Goal: Information Seeking & Learning: Compare options

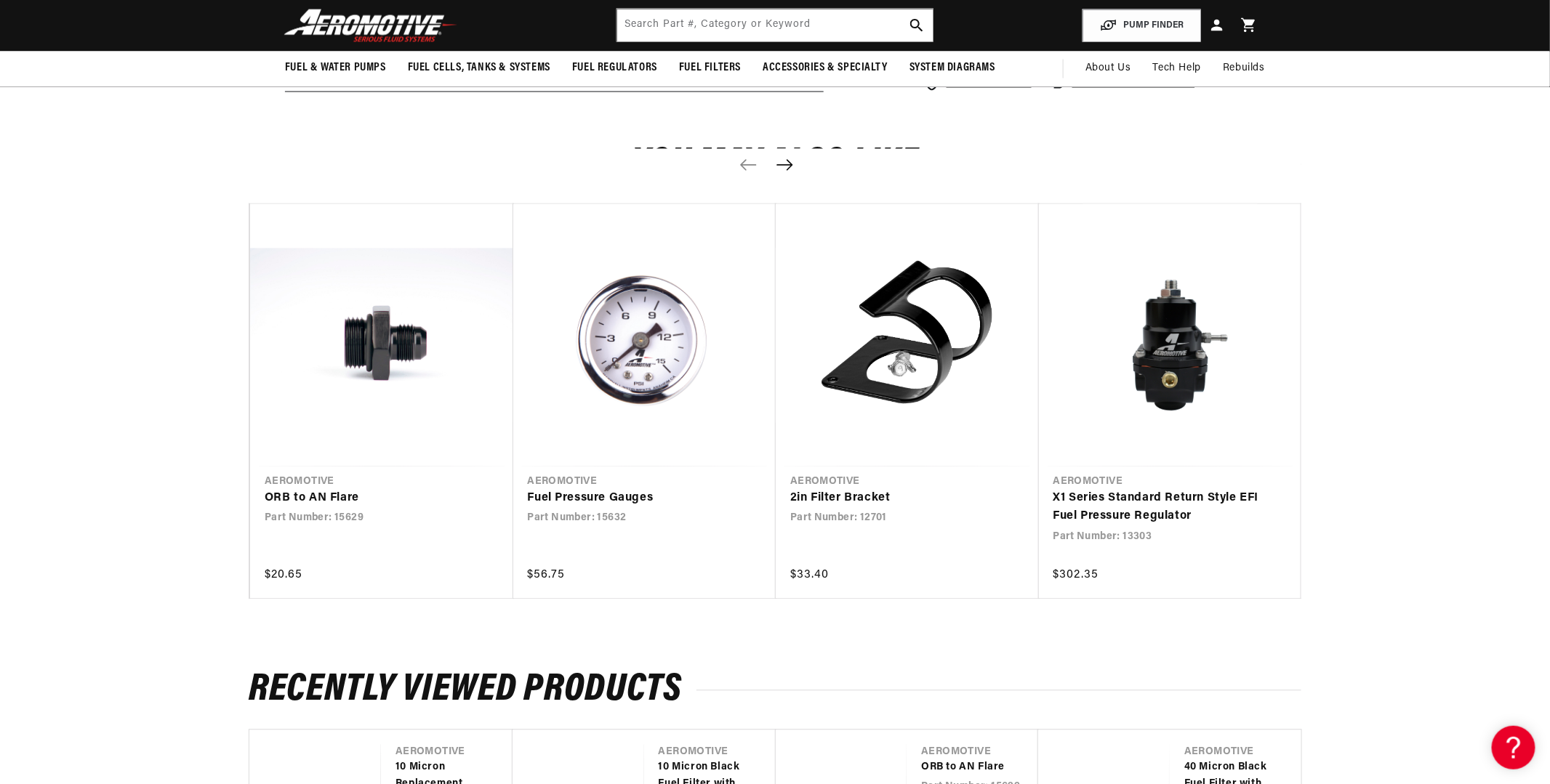
scroll to position [1308, 0]
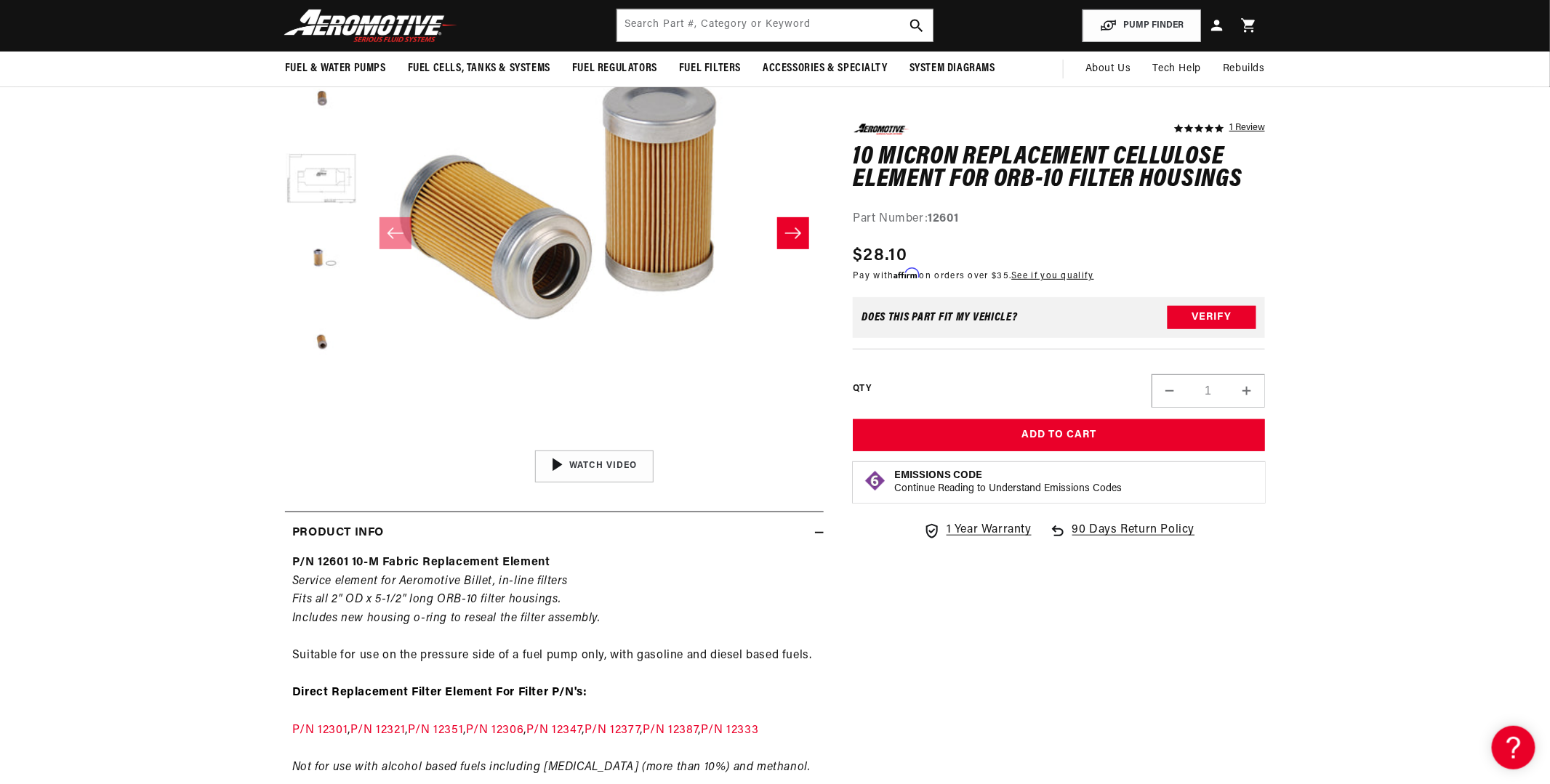
scroll to position [0, 0]
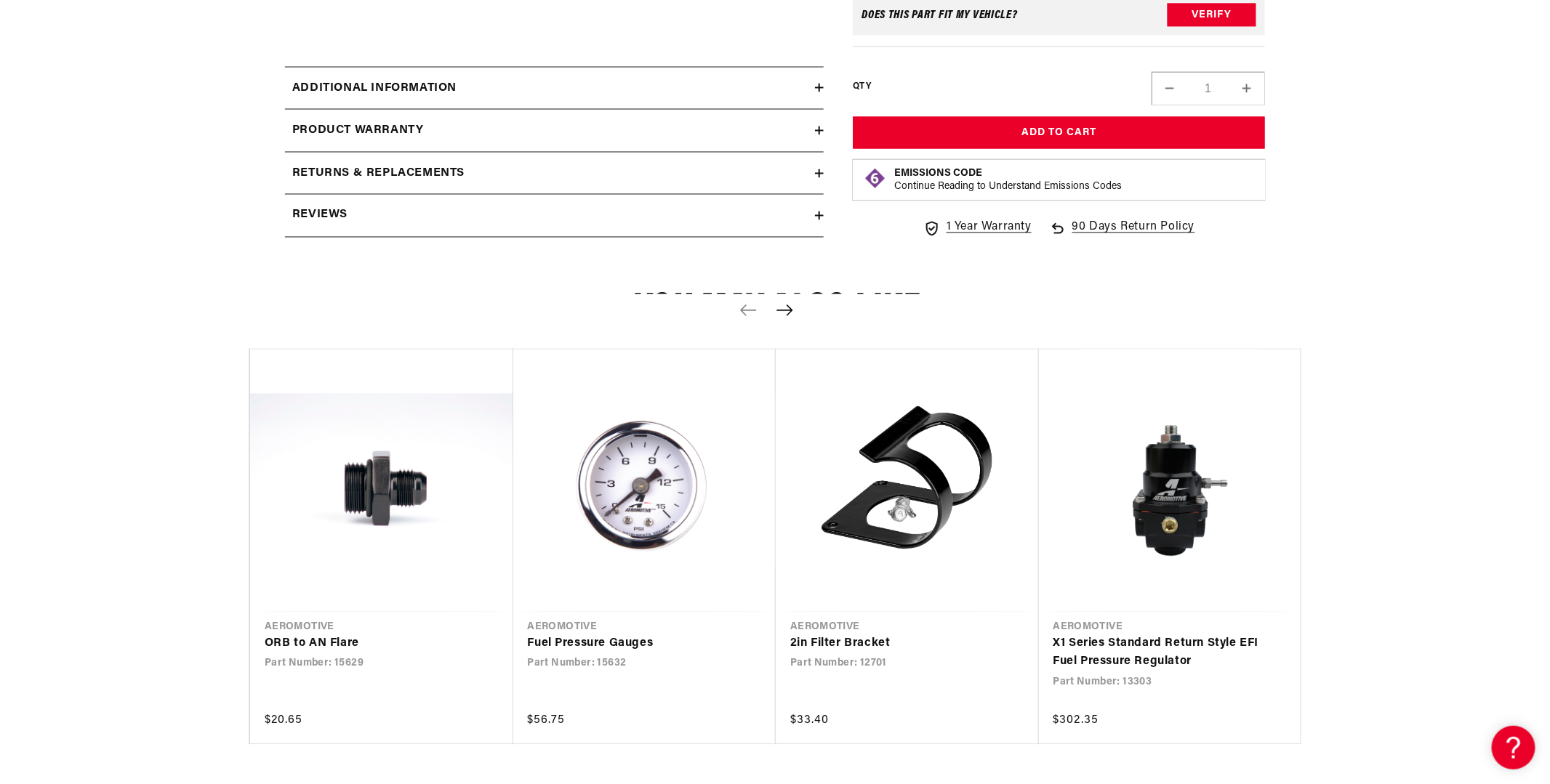
scroll to position [1235, 0]
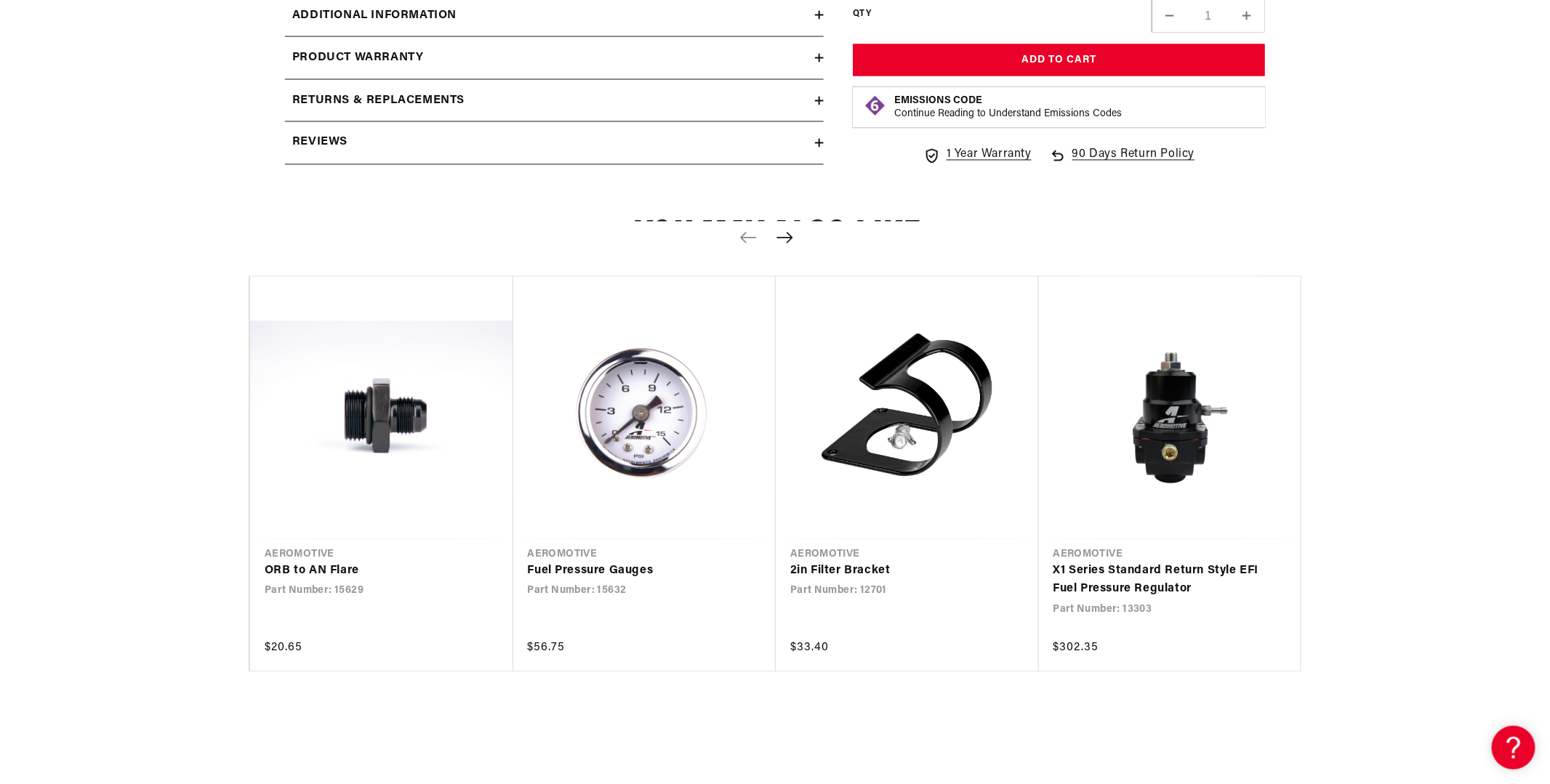
click at [315, 25] on h2 "Additional information" at bounding box center [374, 16] width 164 height 18
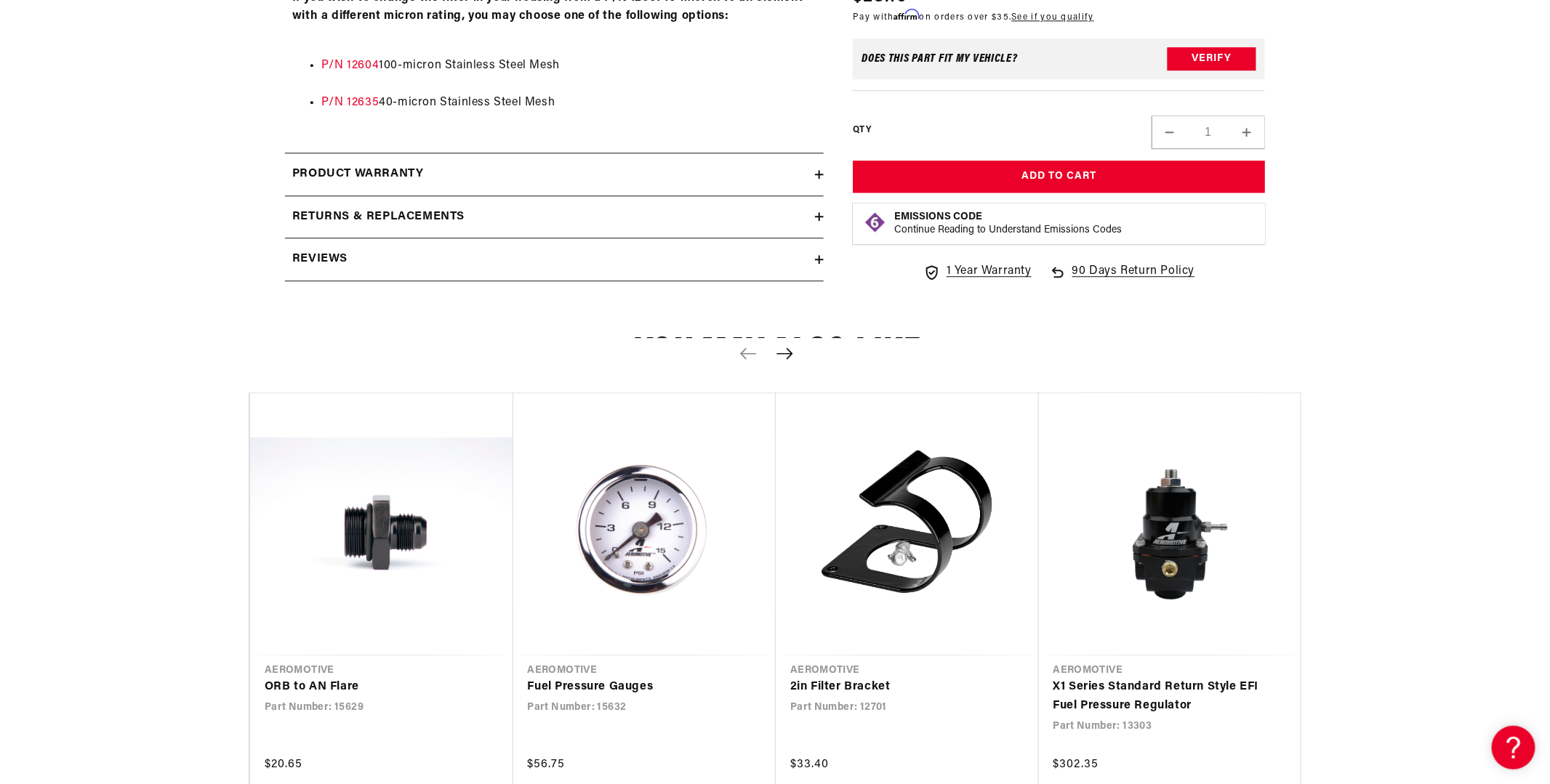
scroll to position [1817, 0]
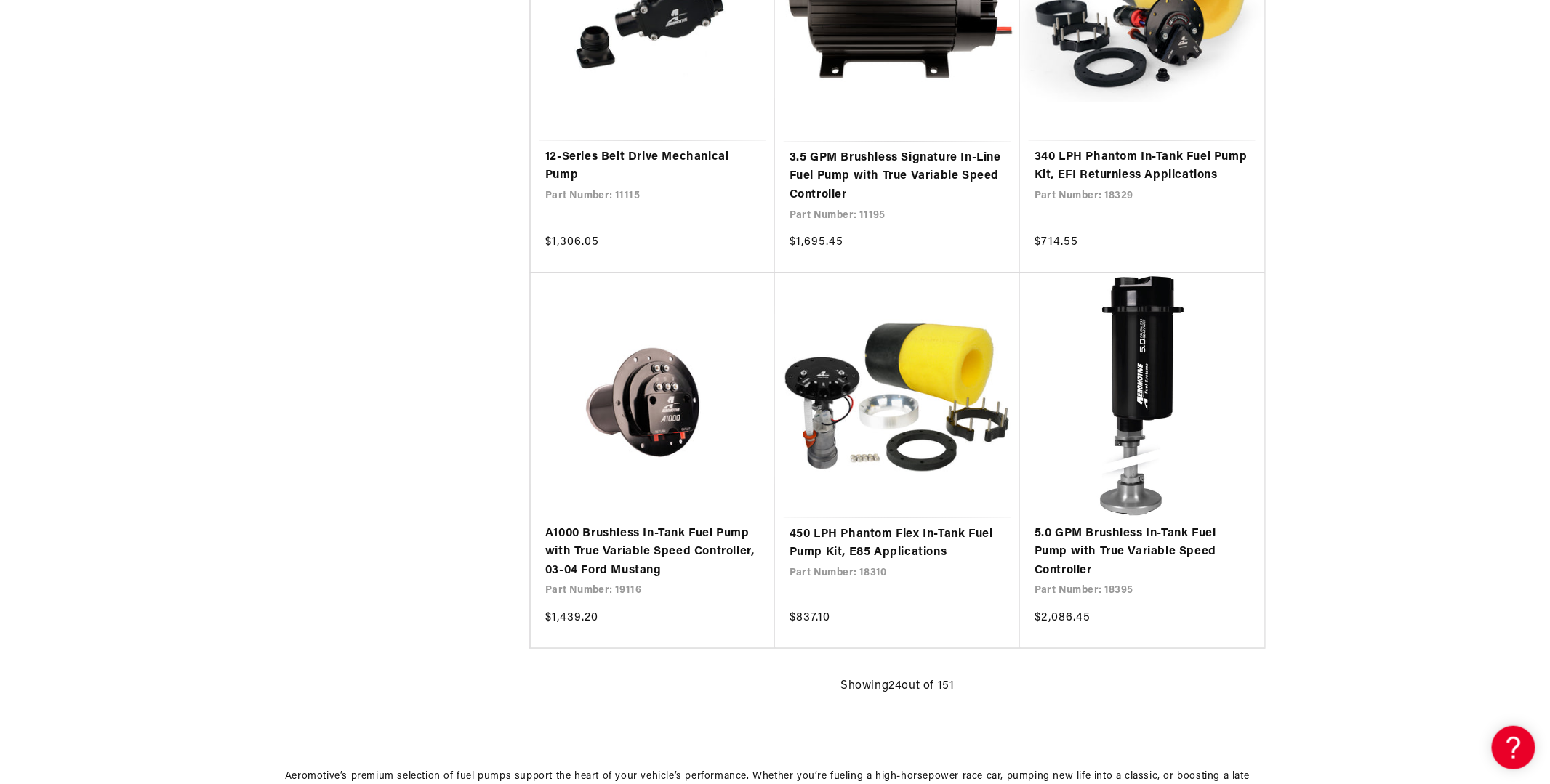
scroll to position [2690, 0]
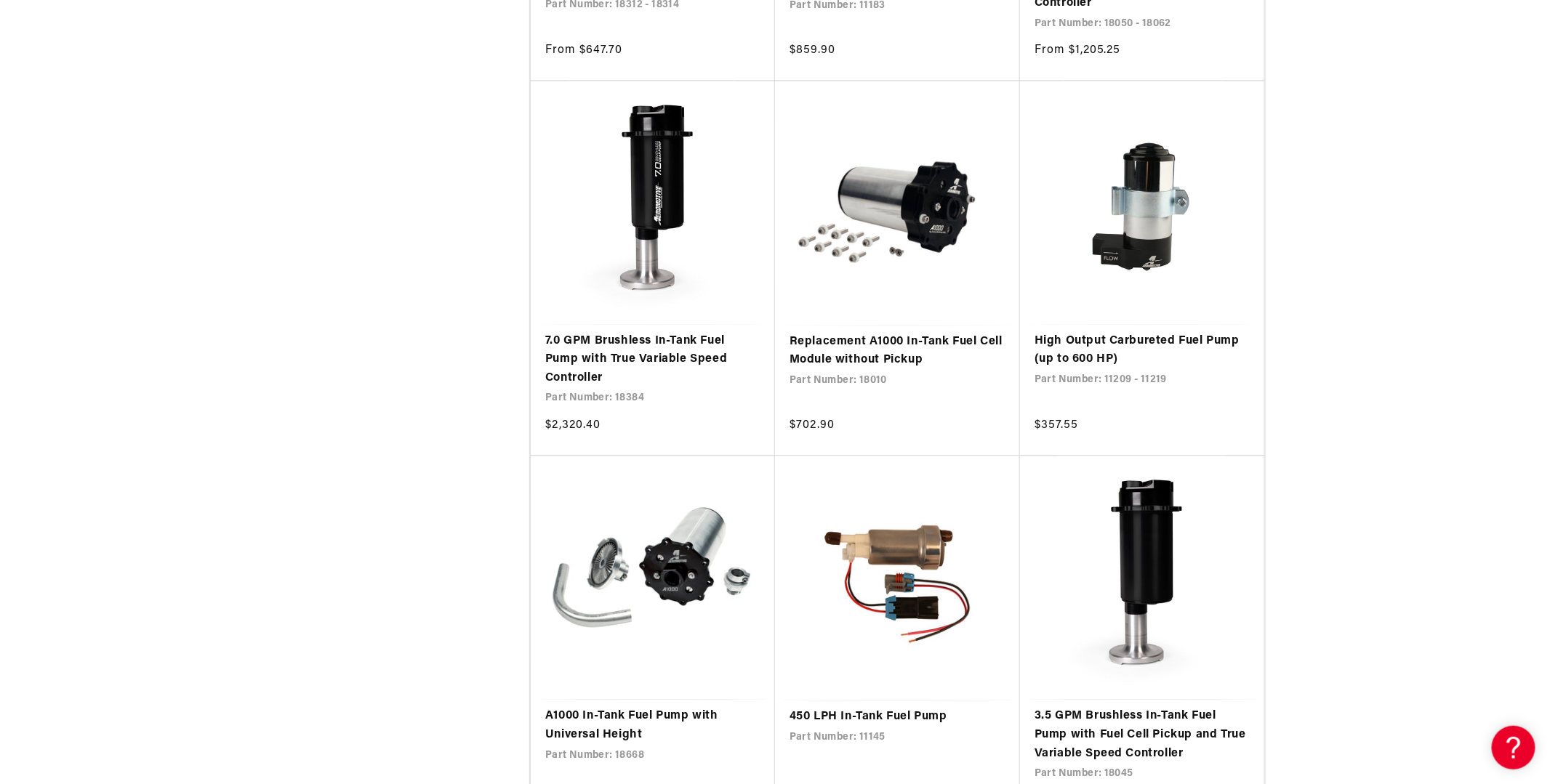
scroll to position [3998, 0]
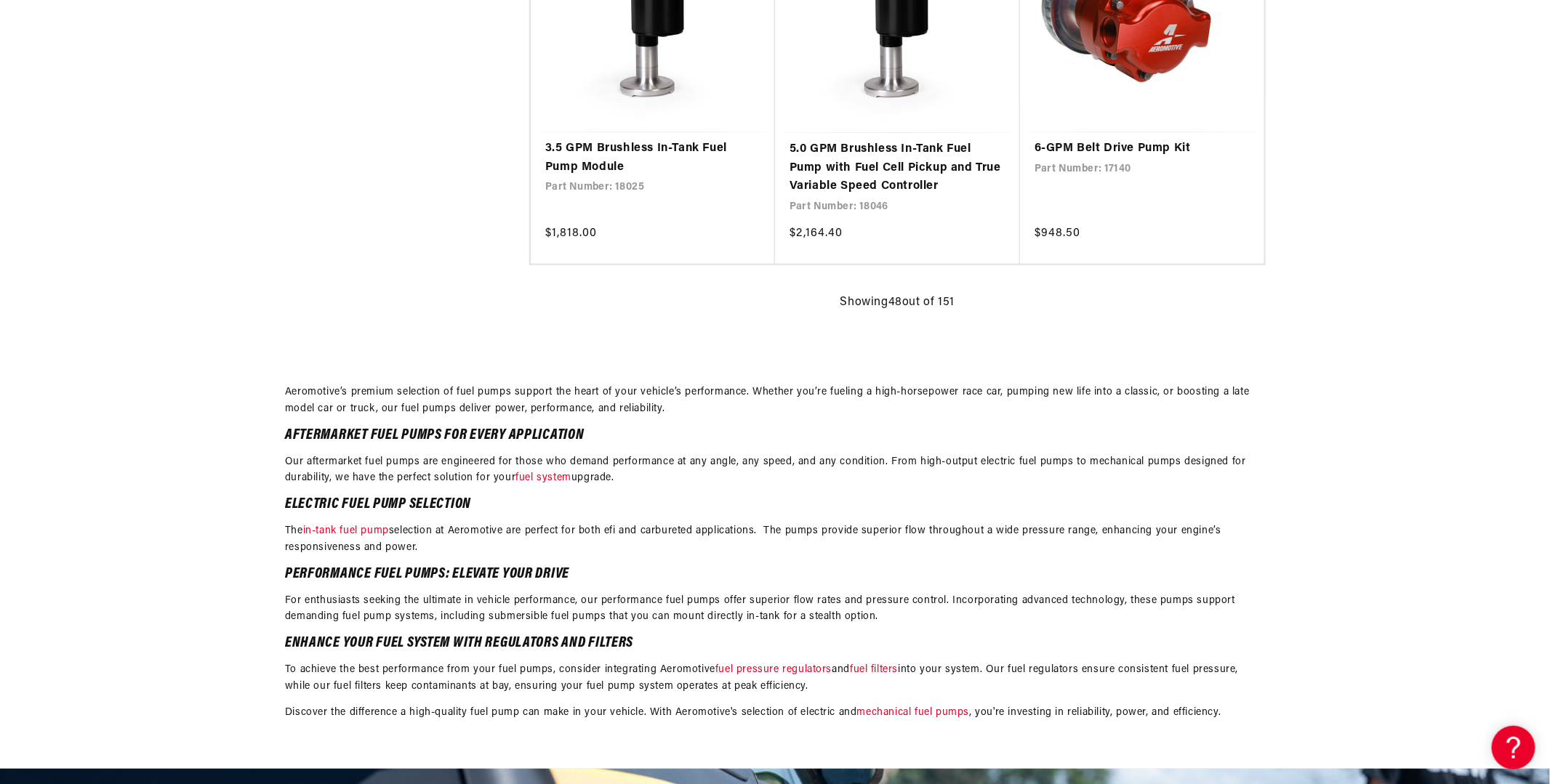
scroll to position [6034, 0]
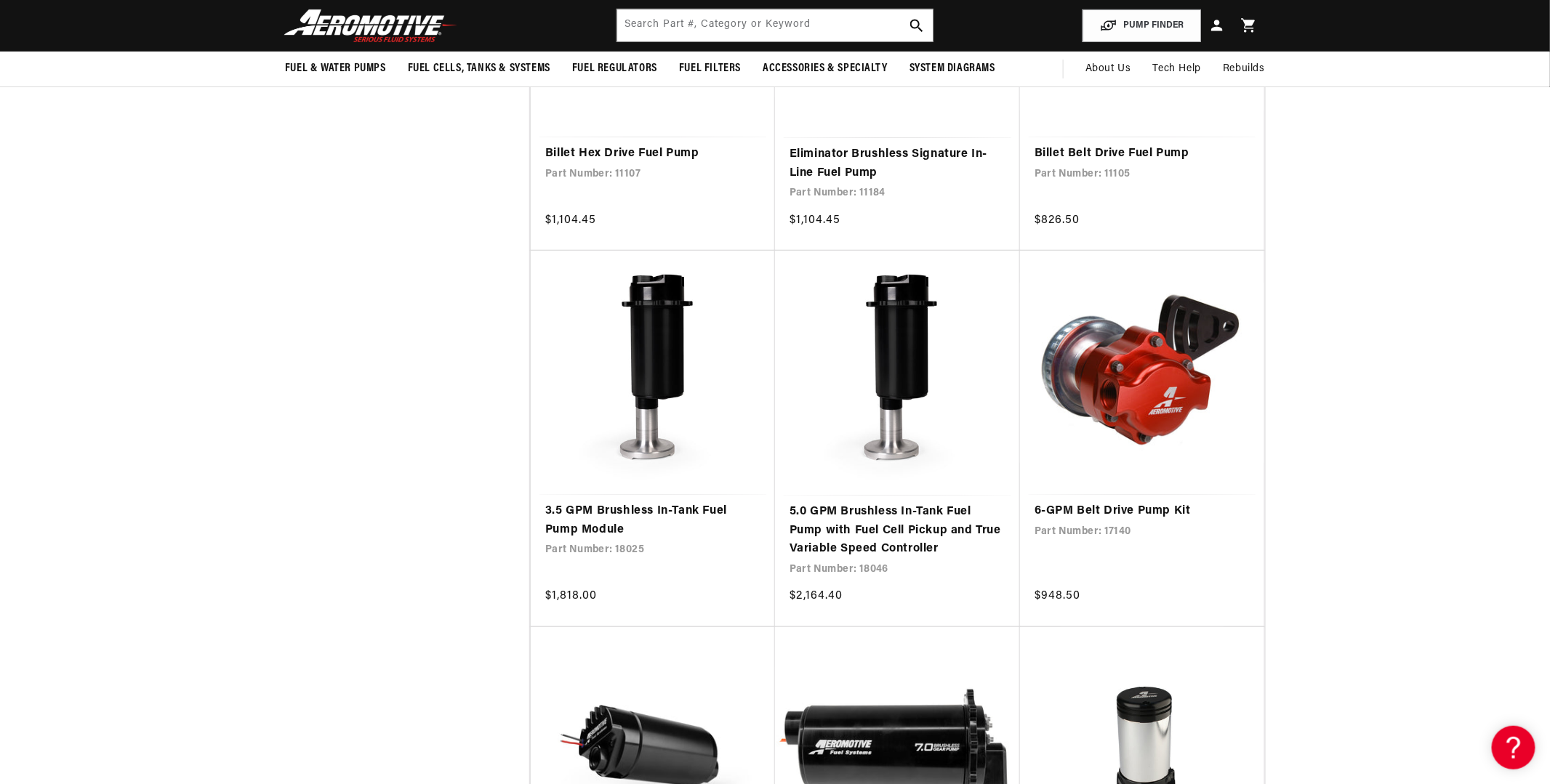
scroll to position [5598, 0]
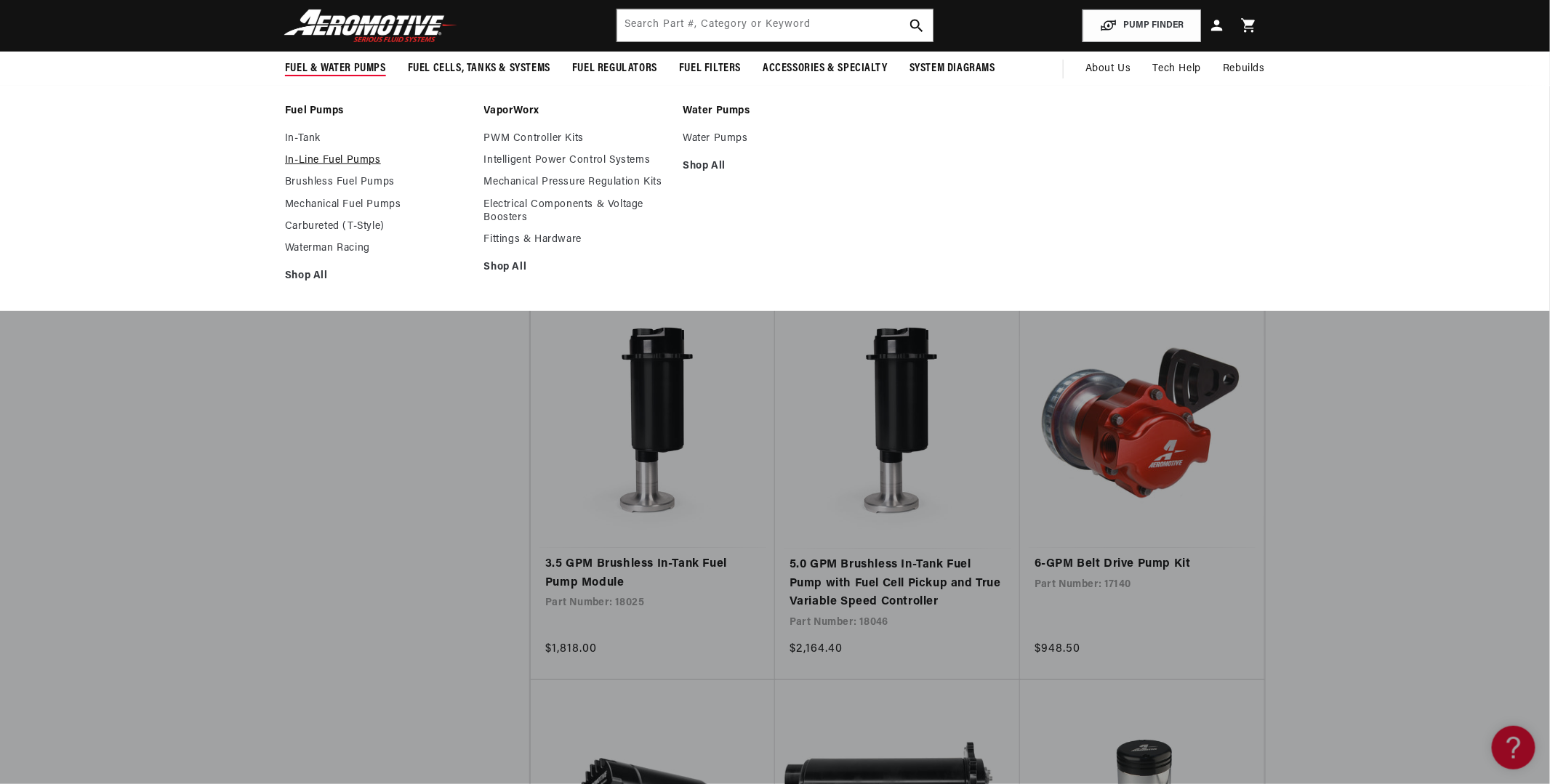
click at [285, 167] on link "In-Line Fuel Pumps" at bounding box center [378, 160] width 185 height 13
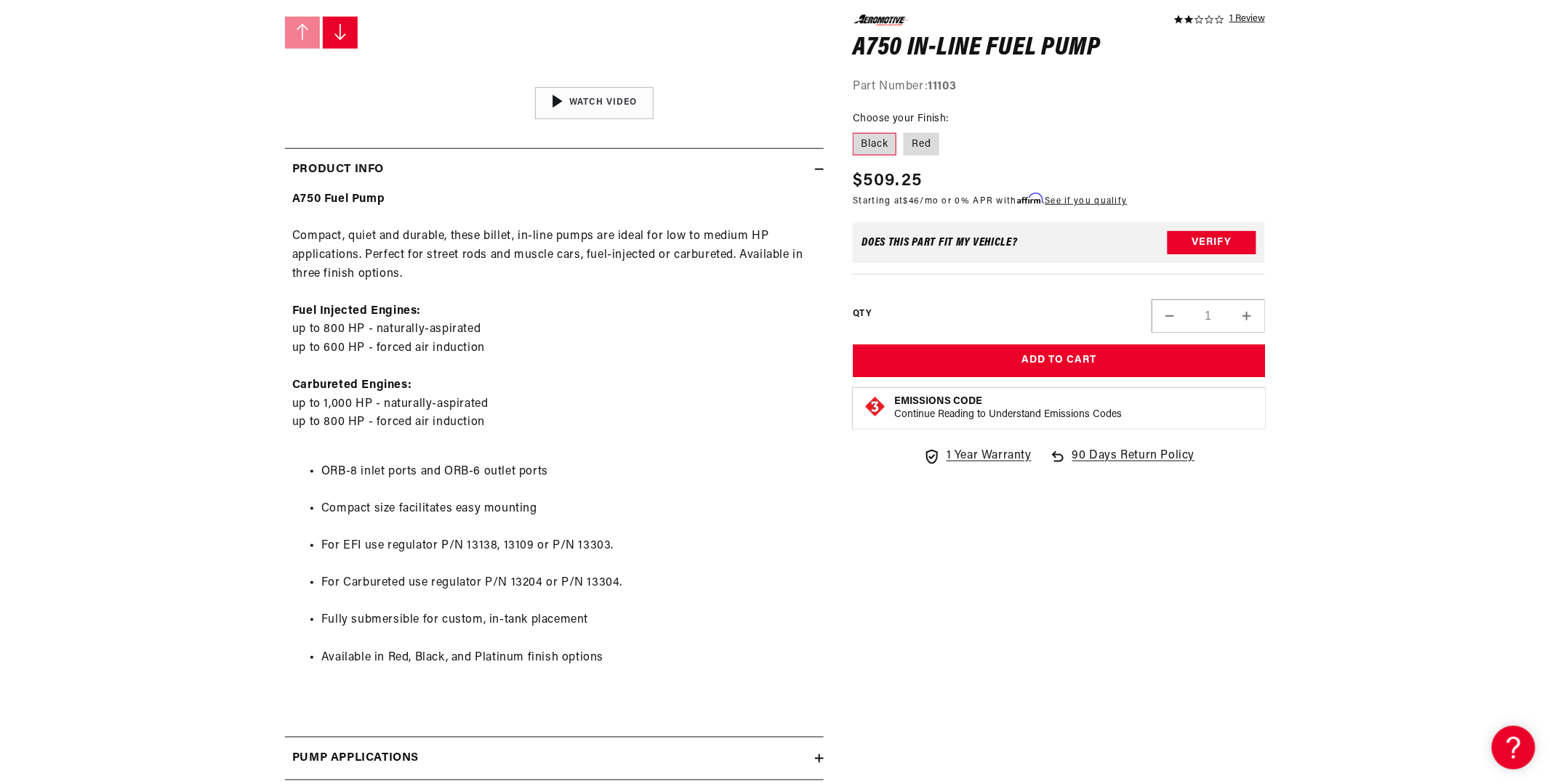
scroll to position [727, 0]
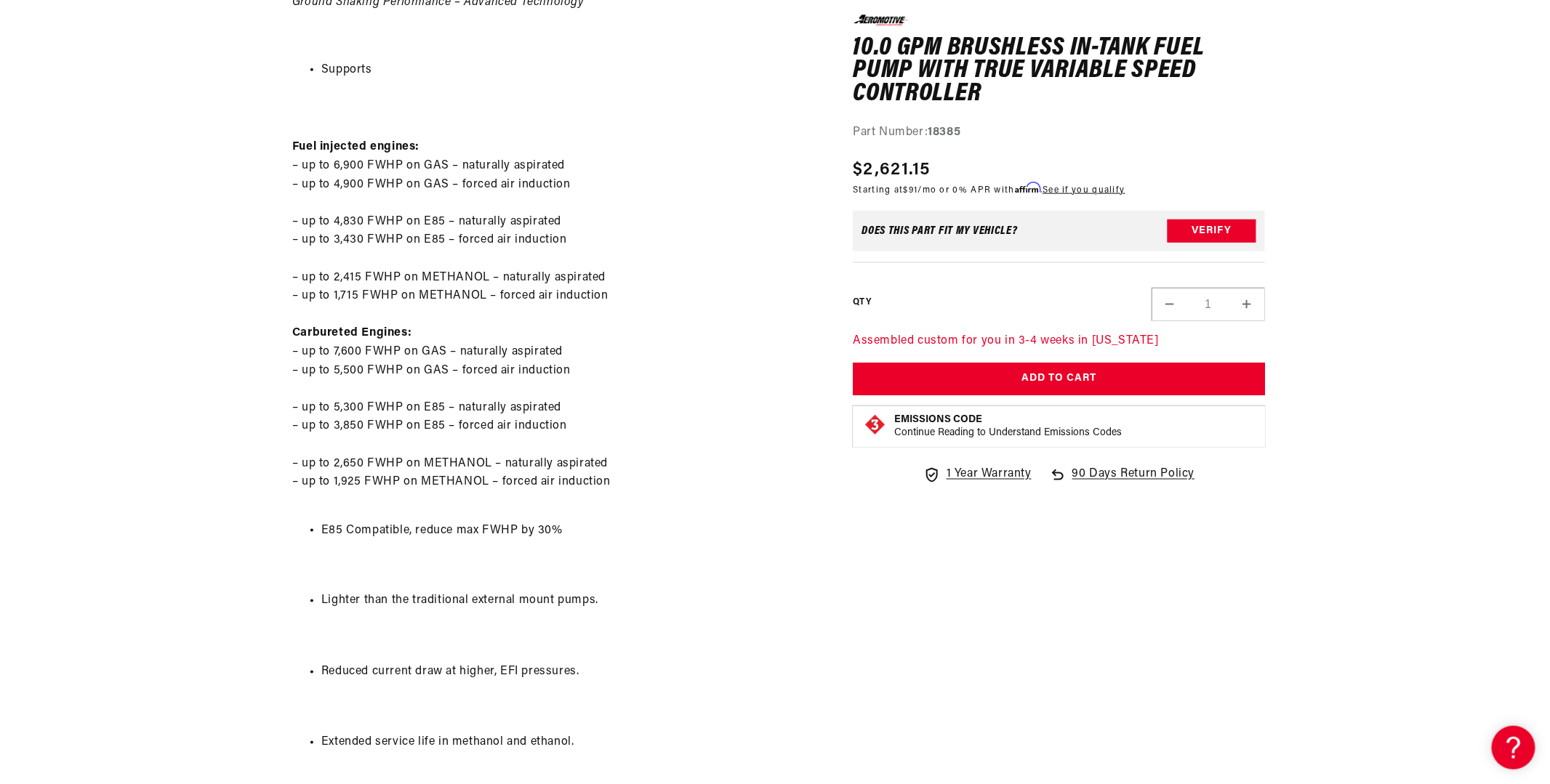
scroll to position [873, 0]
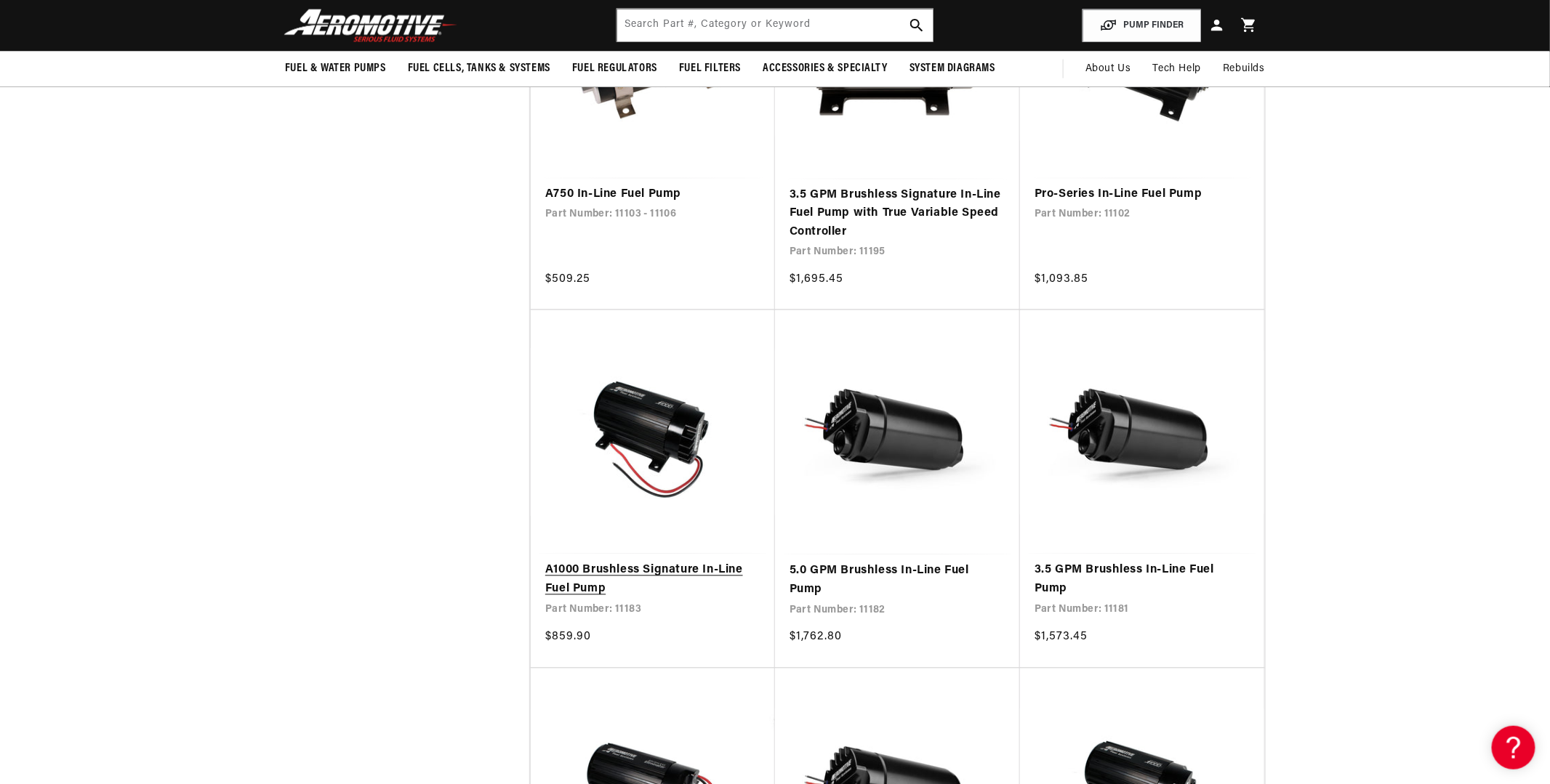
scroll to position [1090, 0]
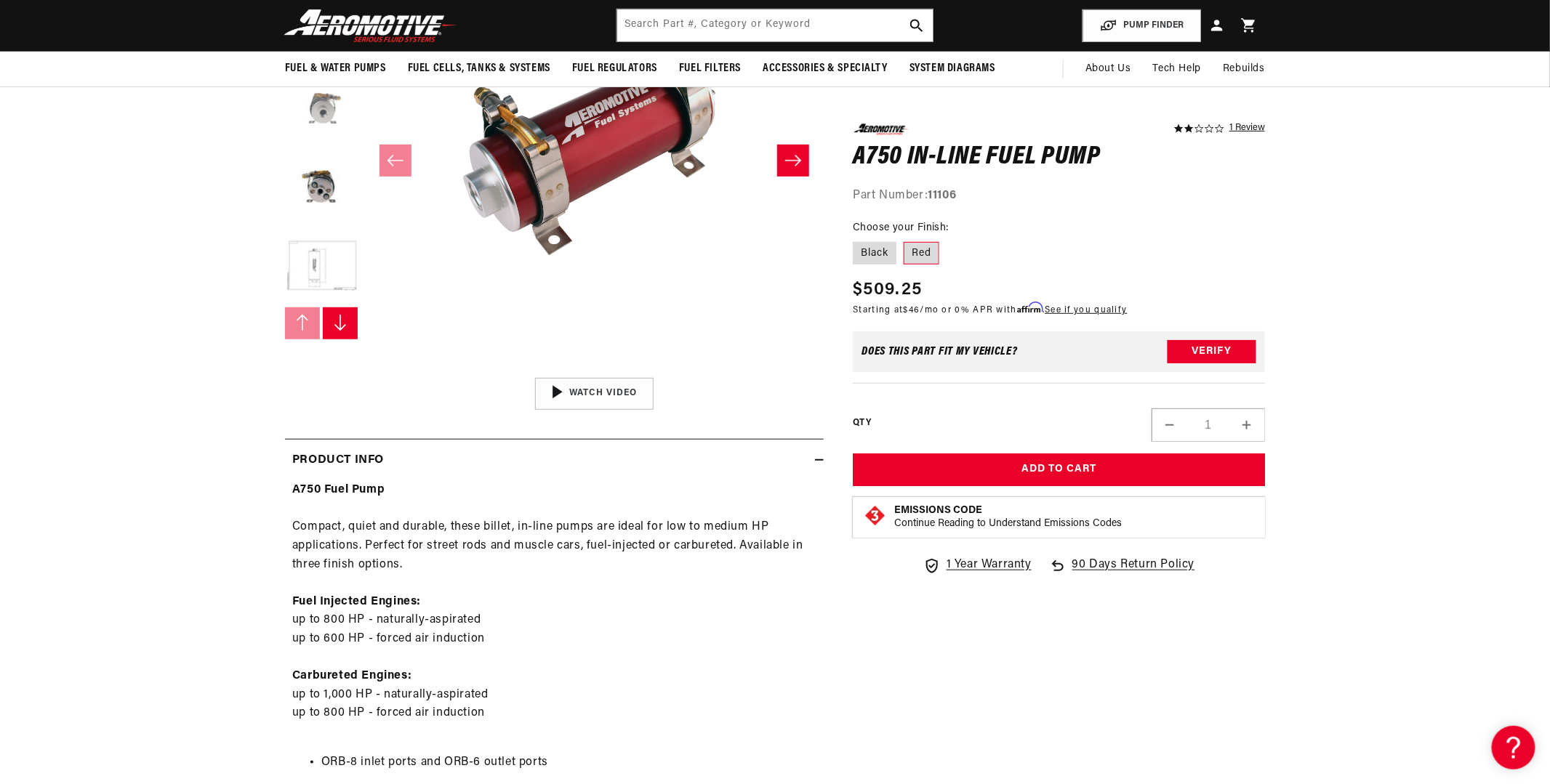
click at [285, 144] on button "Load image 3 in gallery view" at bounding box center [321, 107] width 73 height 73
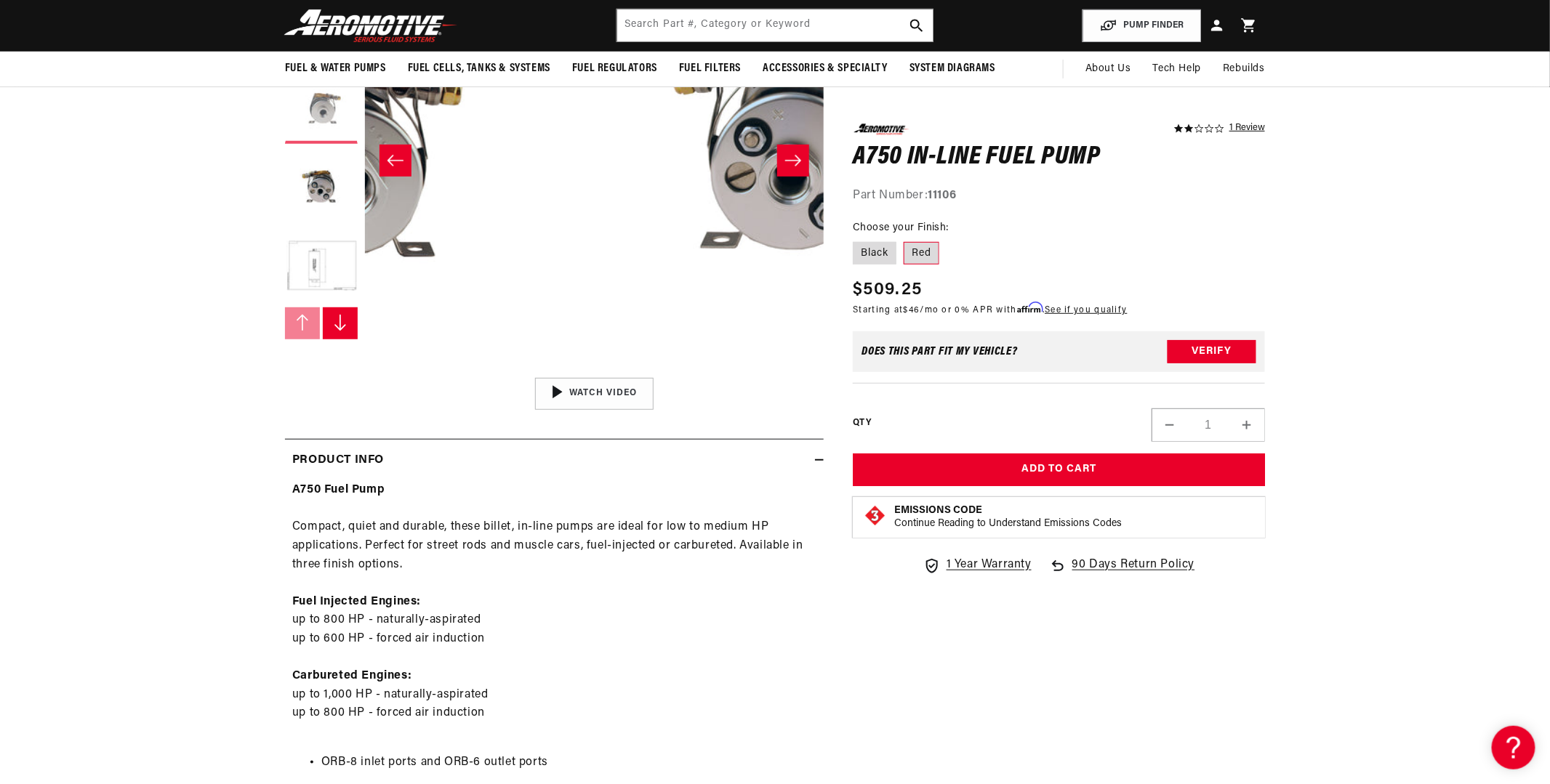
scroll to position [0, 1187]
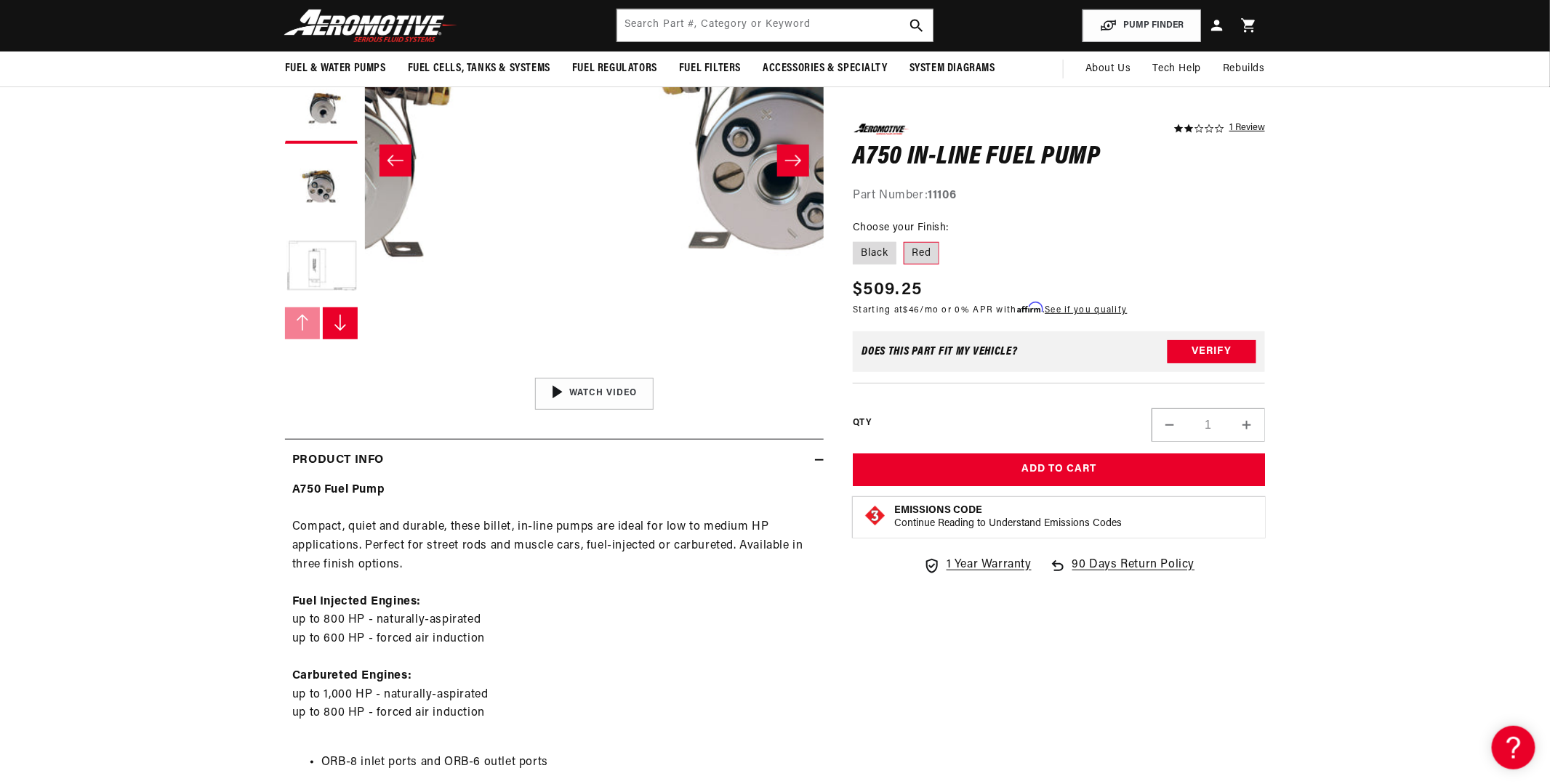
click at [795, 168] on icon "Slide right" at bounding box center [793, 160] width 18 height 15
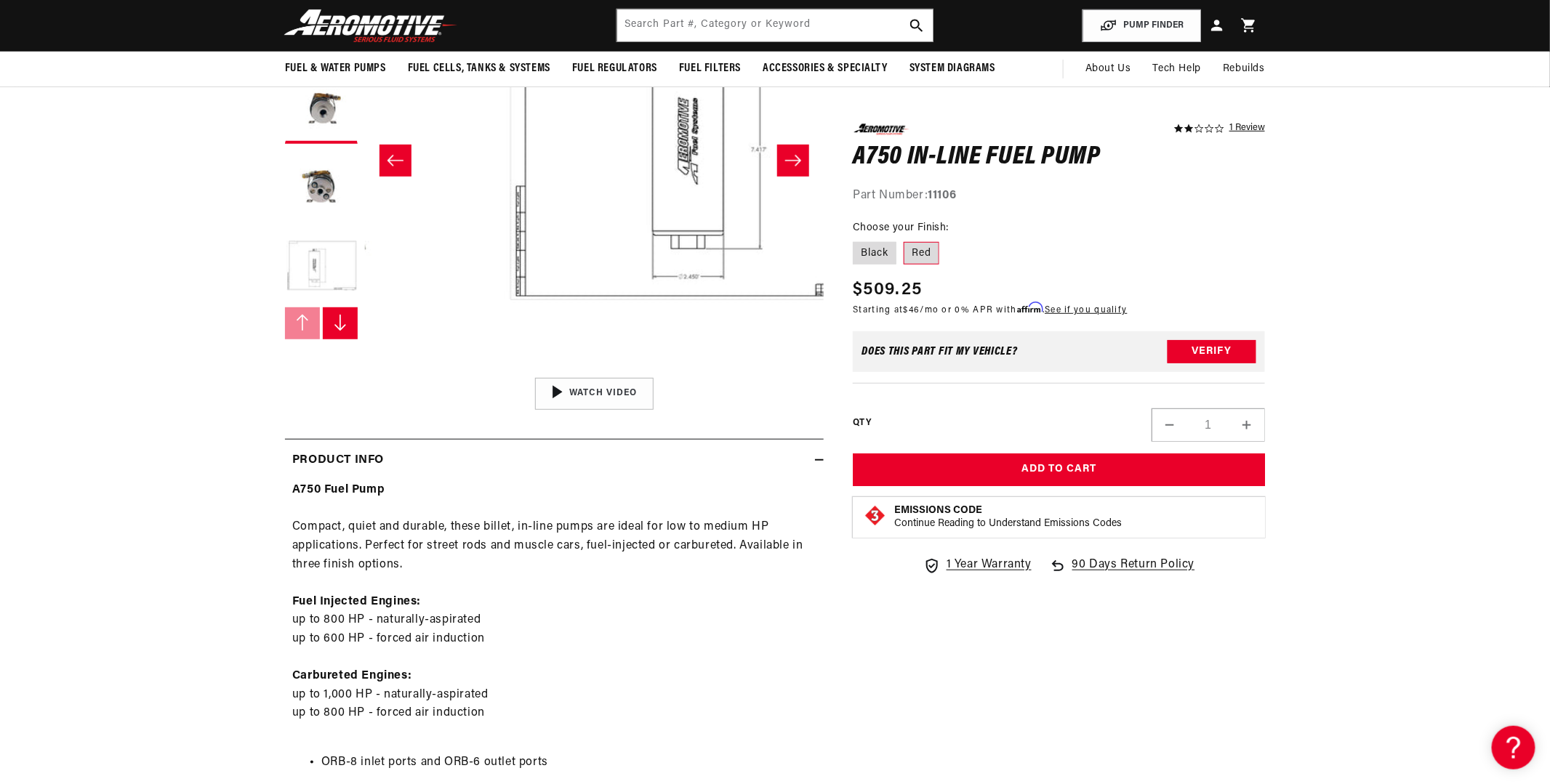
scroll to position [0, 1782]
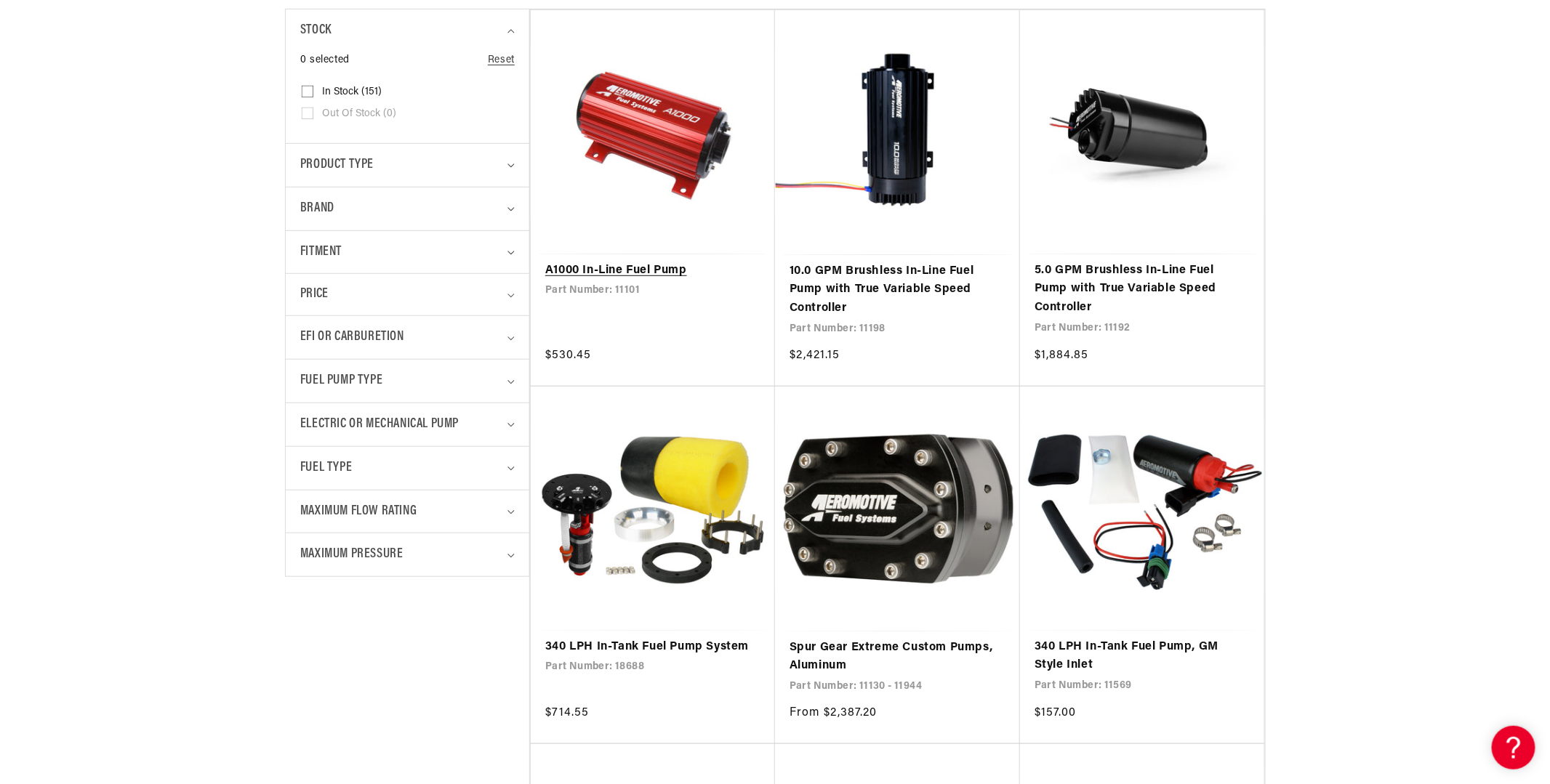
click at [574, 280] on link "A1000 In-Line Fuel Pump" at bounding box center [653, 270] width 215 height 18
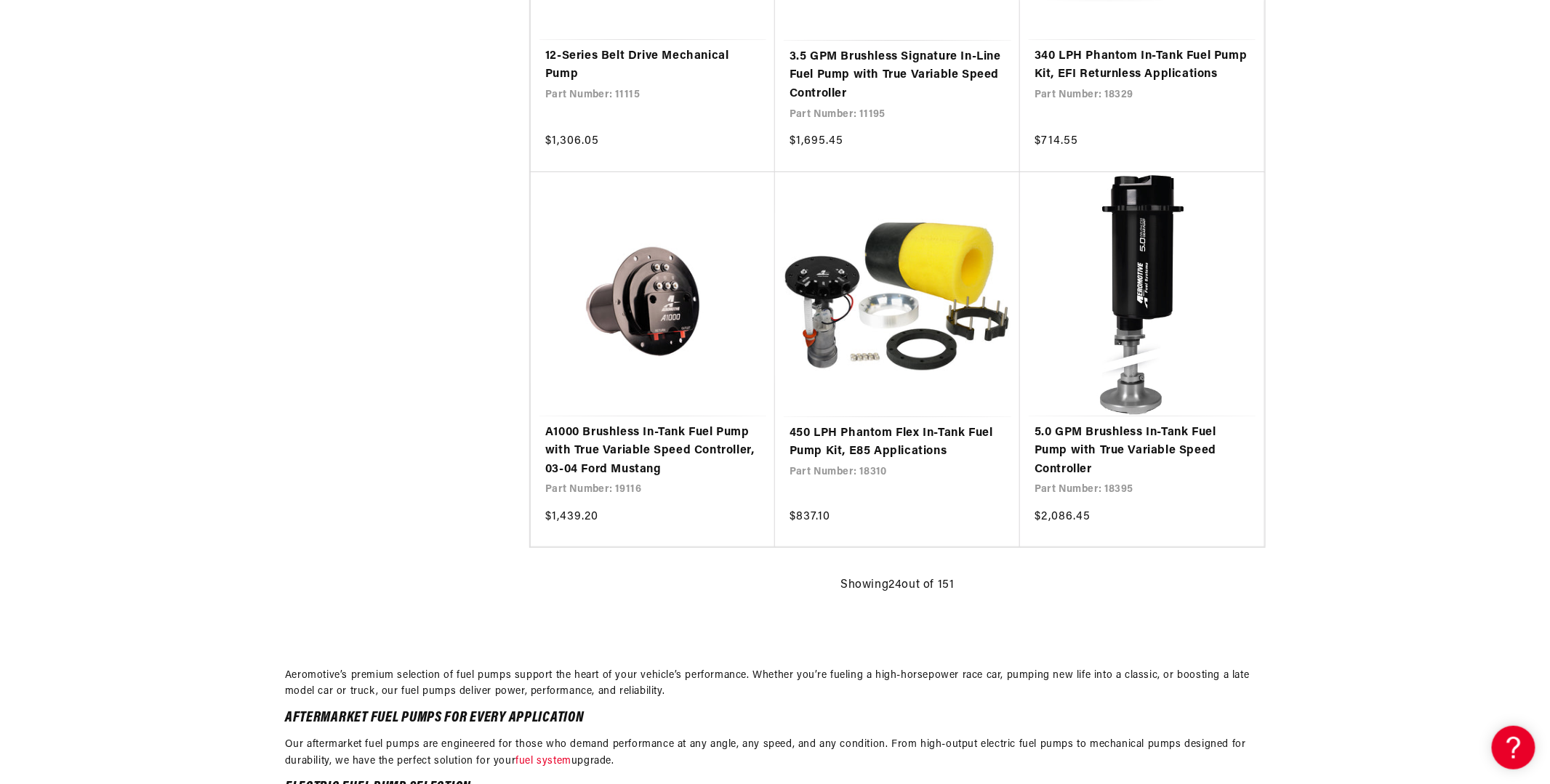
scroll to position [2762, 0]
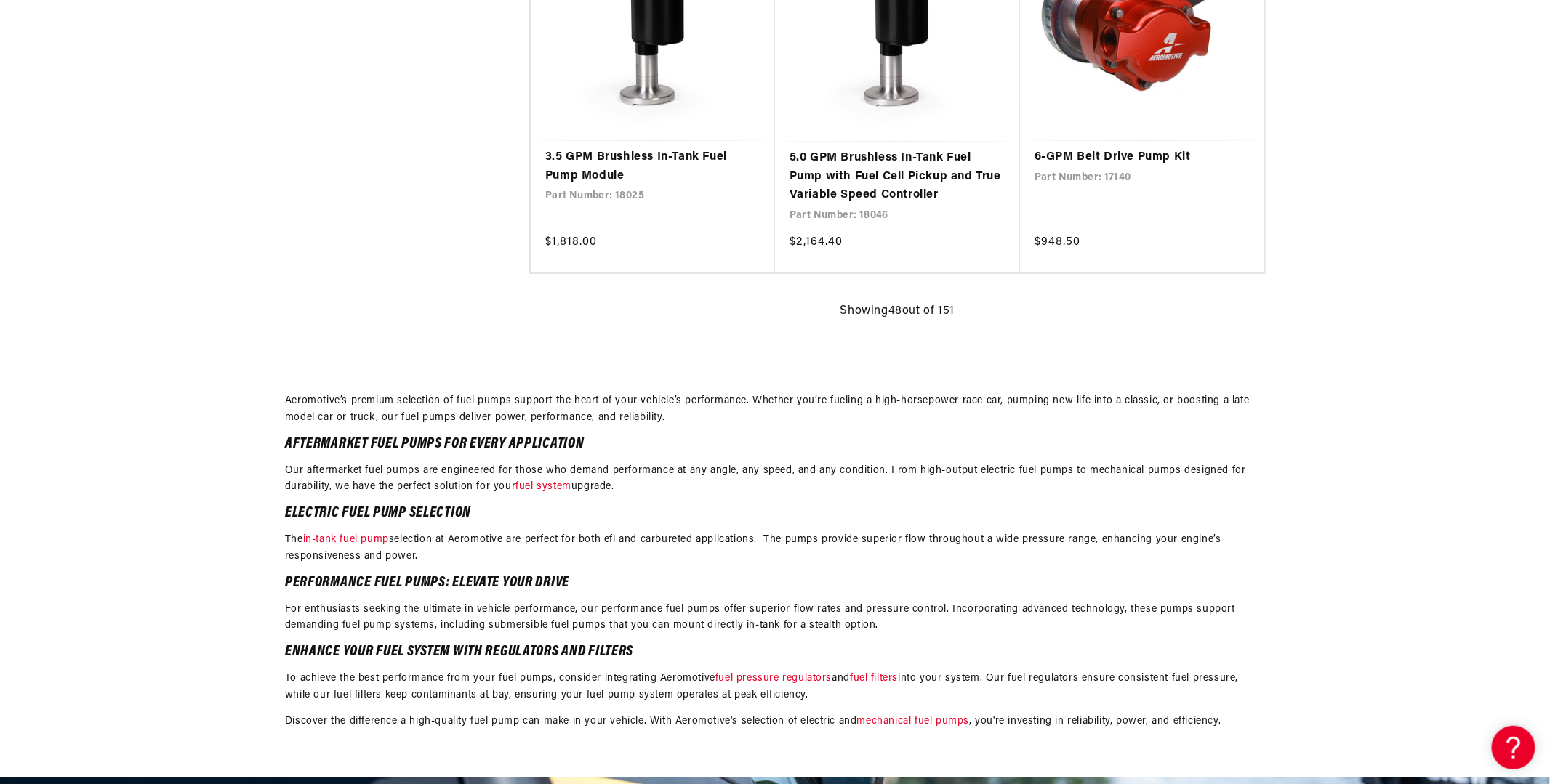
scroll to position [6034, 0]
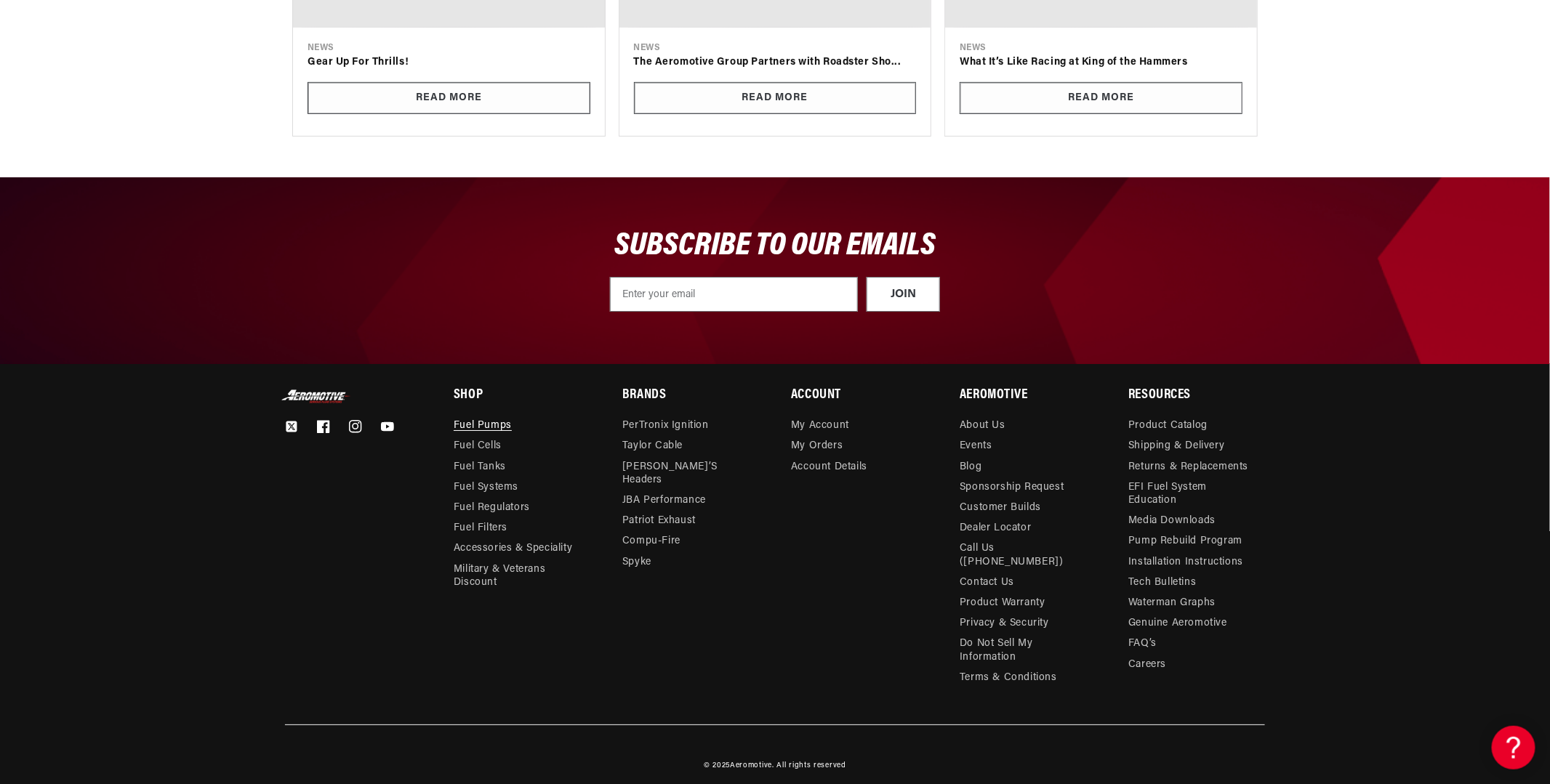
scroll to position [10613, 0]
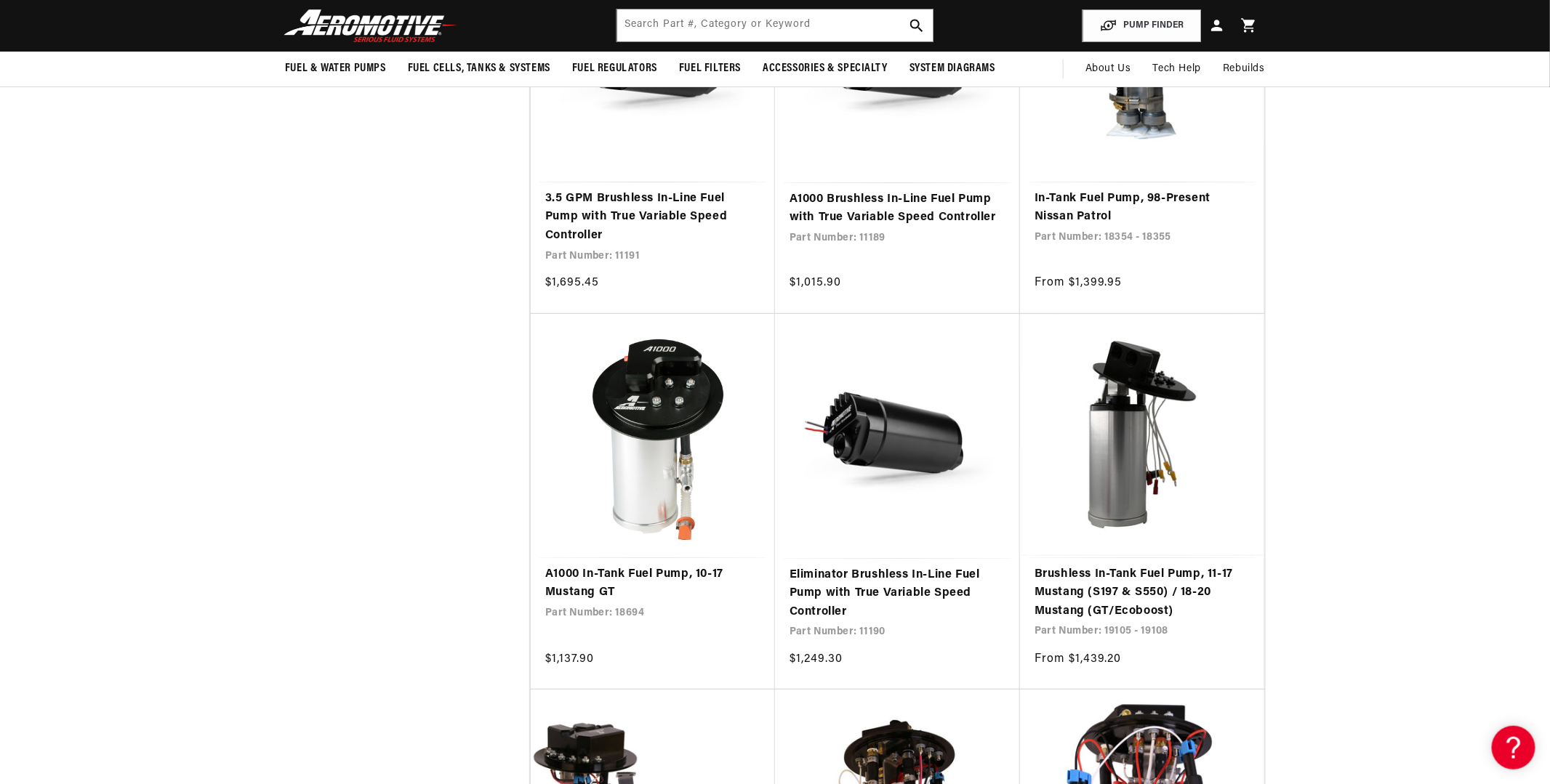
scroll to position [10322, 0]
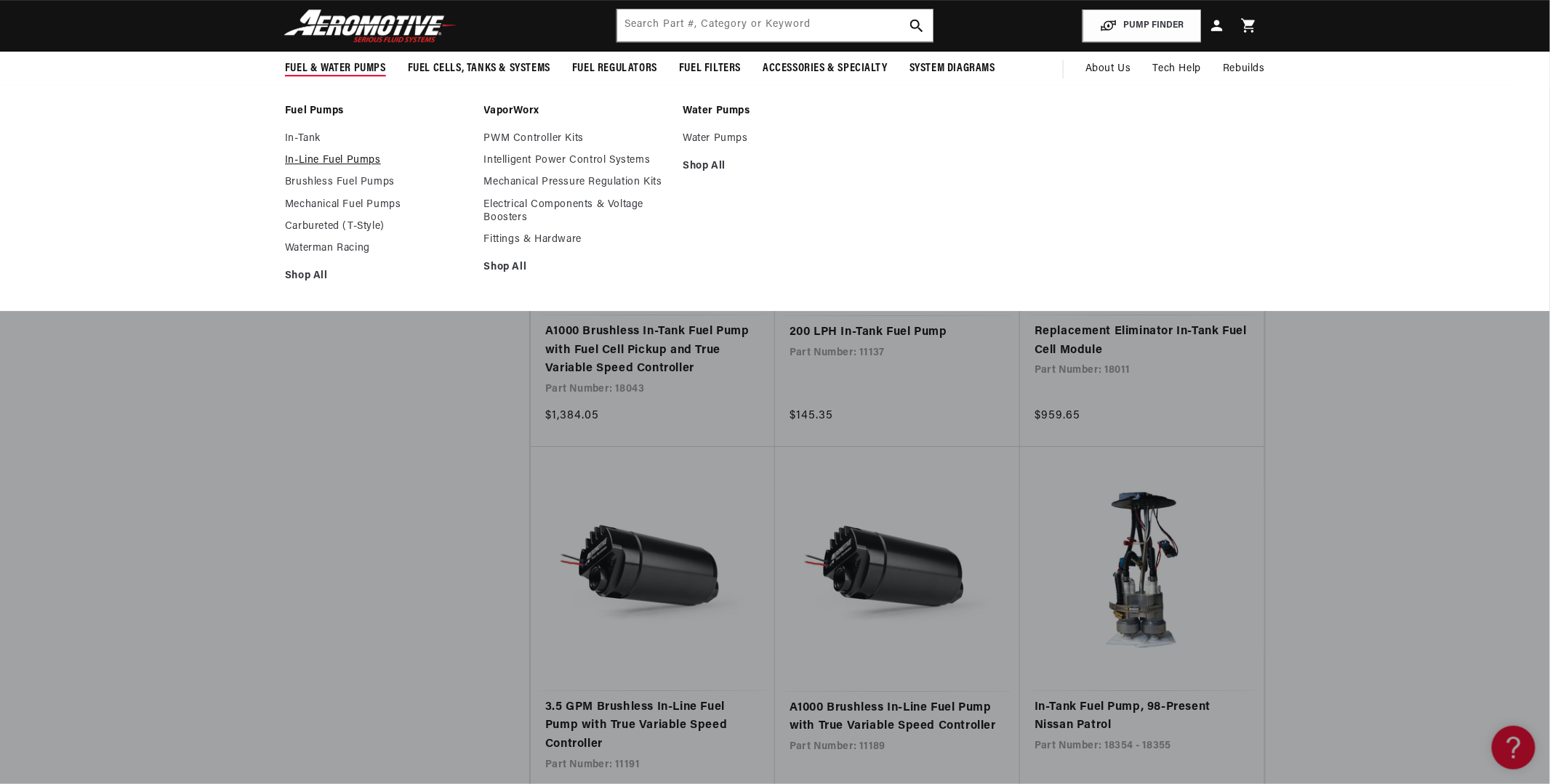
click at [285, 167] on link "In-Line Fuel Pumps" at bounding box center [378, 160] width 185 height 13
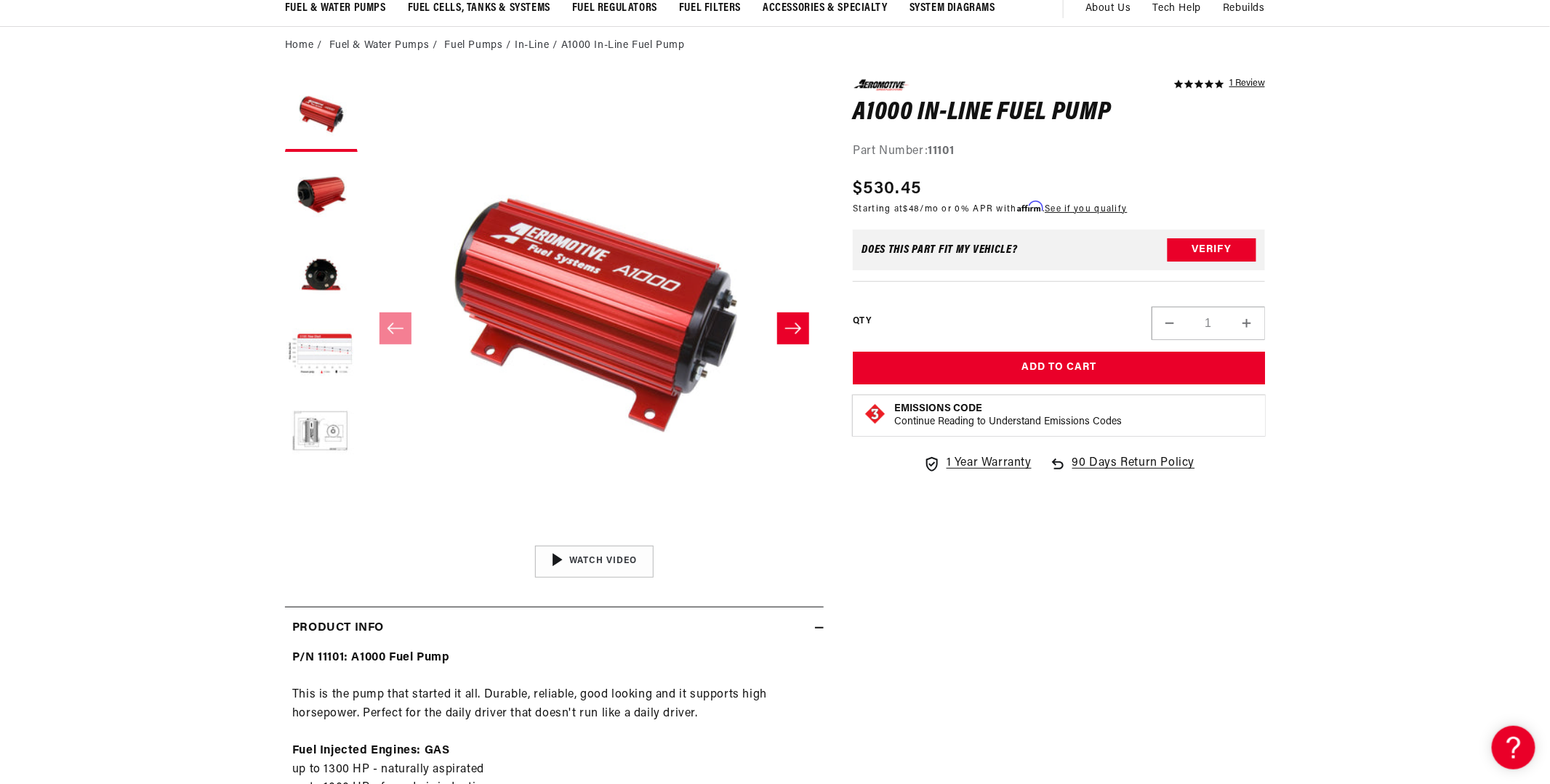
scroll to position [73, 0]
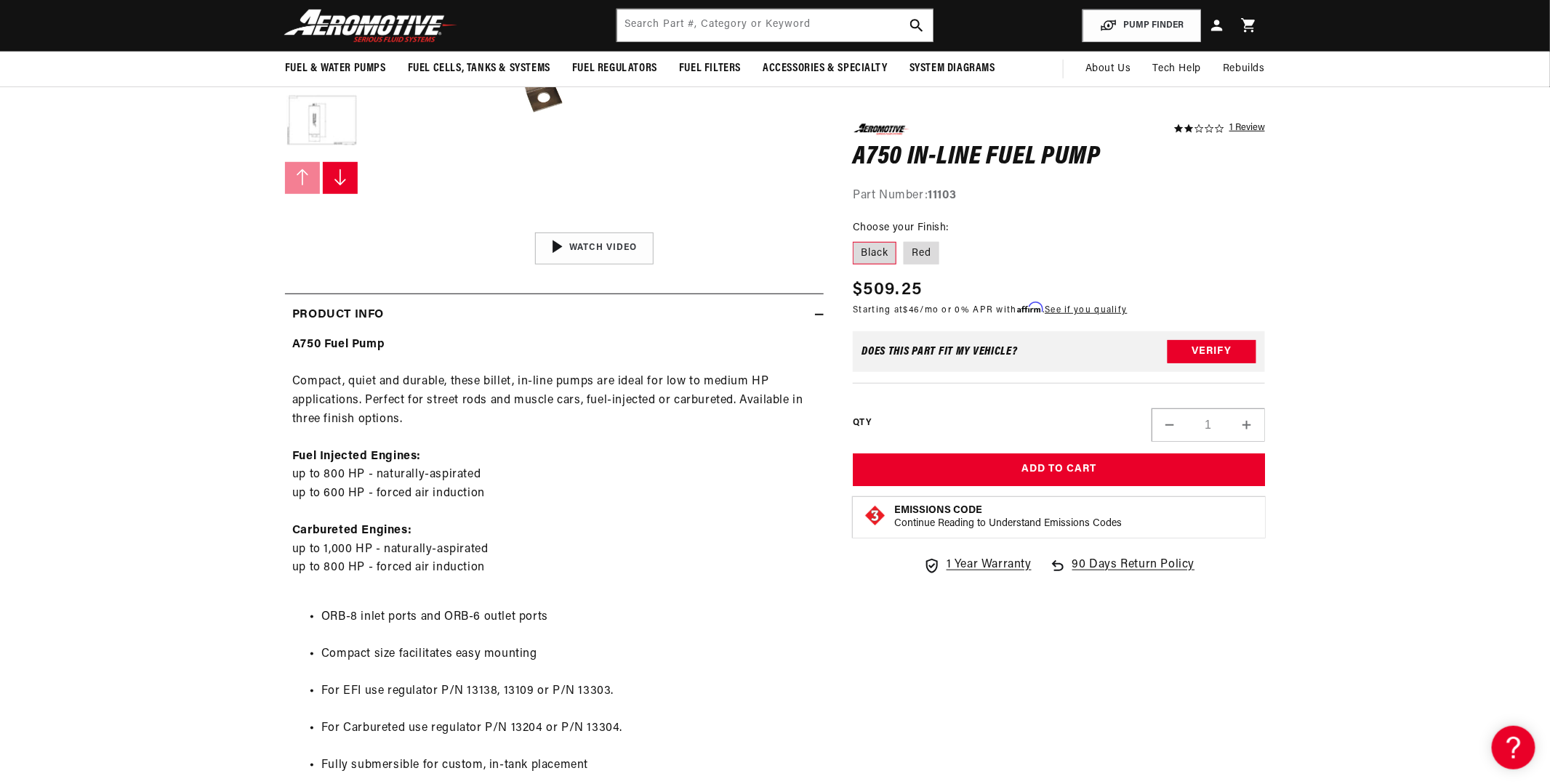
scroll to position [73, 0]
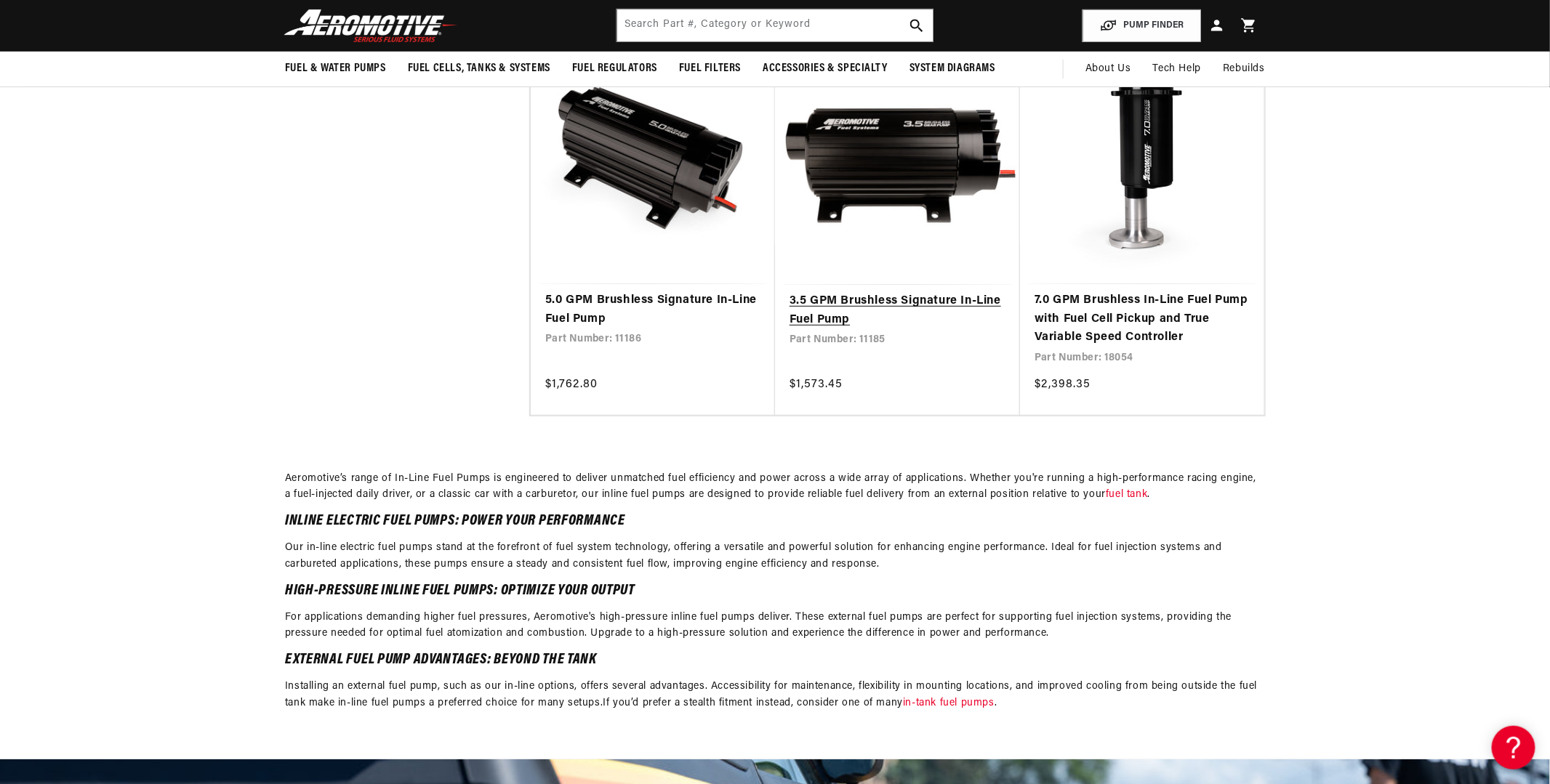
scroll to position [2907, 0]
